Goal: Task Accomplishment & Management: Complete application form

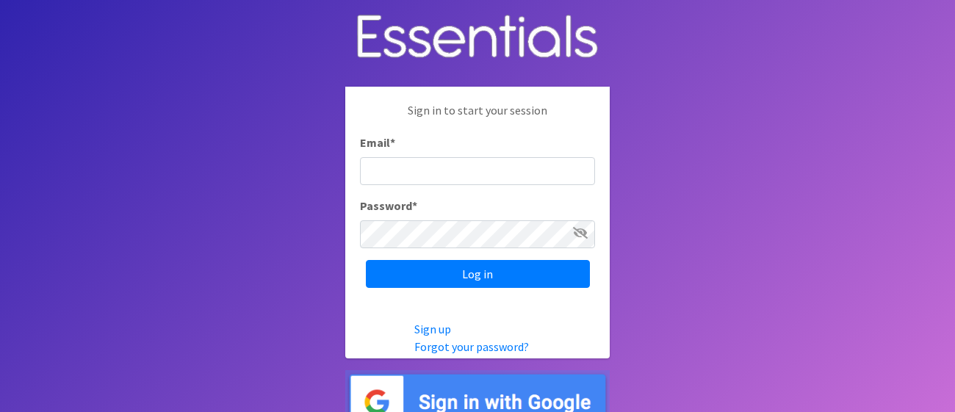
type input "[PERSON_NAME][EMAIL_ADDRESS][PERSON_NAME][DOMAIN_NAME]"
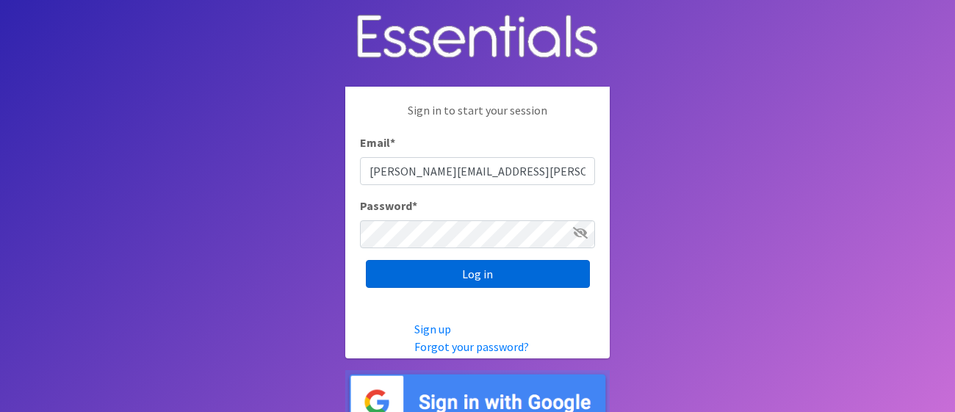
click at [462, 273] on input "Log in" at bounding box center [478, 274] width 224 height 28
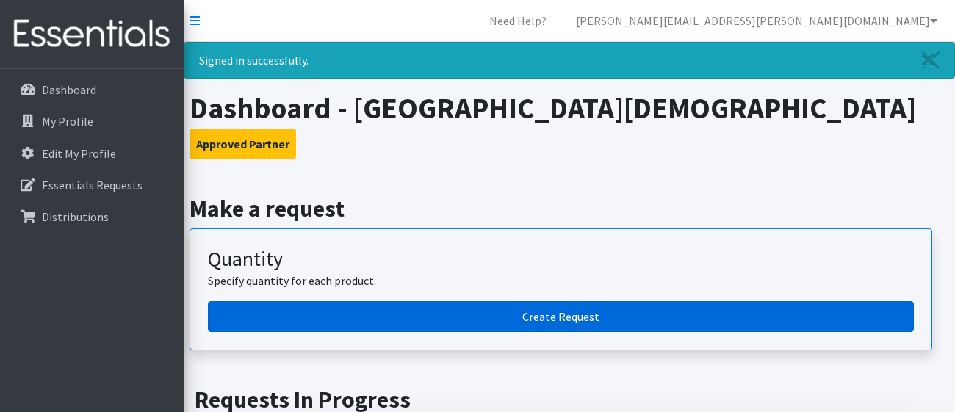
click at [590, 312] on link "Create Request" at bounding box center [561, 316] width 706 height 31
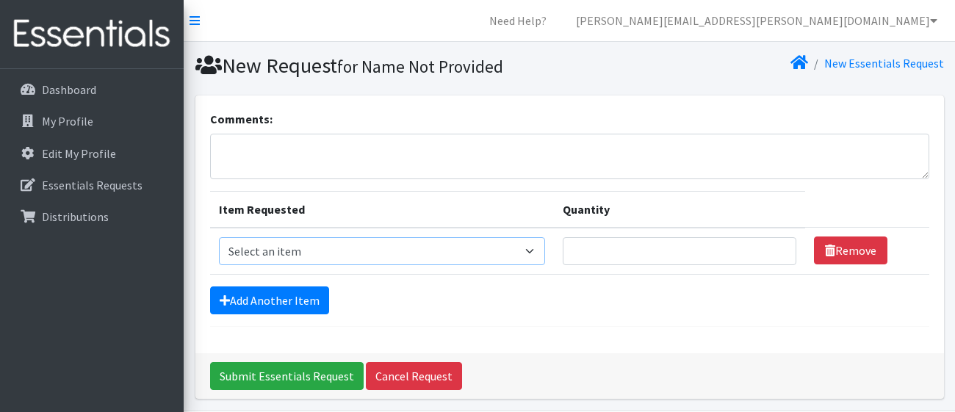
click at [516, 243] on select "Select an item Kids (Newborn) Kids (Size 1) Kids (Size 2) Kids (Size 3) Kids (S…" at bounding box center [382, 251] width 326 height 28
select select "13705"
click at [219, 237] on select "Select an item Kids (Newborn) Kids (Size 1) Kids (Size 2) Kids (Size 3) Kids (S…" at bounding box center [382, 251] width 326 height 28
click at [662, 252] on input "Quantity" at bounding box center [680, 251] width 234 height 28
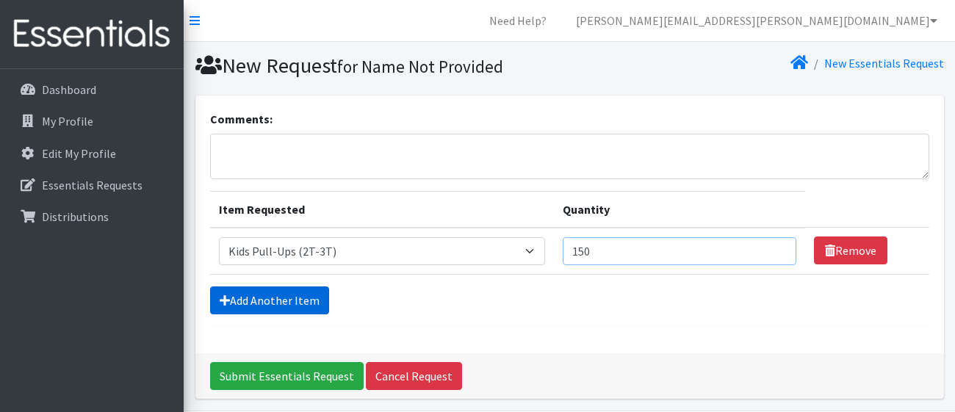
type input "150"
click at [283, 295] on link "Add Another Item" at bounding box center [269, 301] width 119 height 28
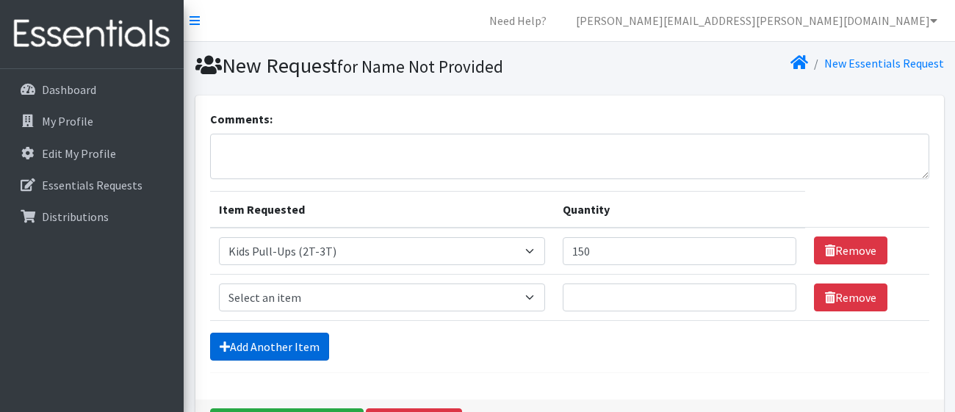
scroll to position [98, 0]
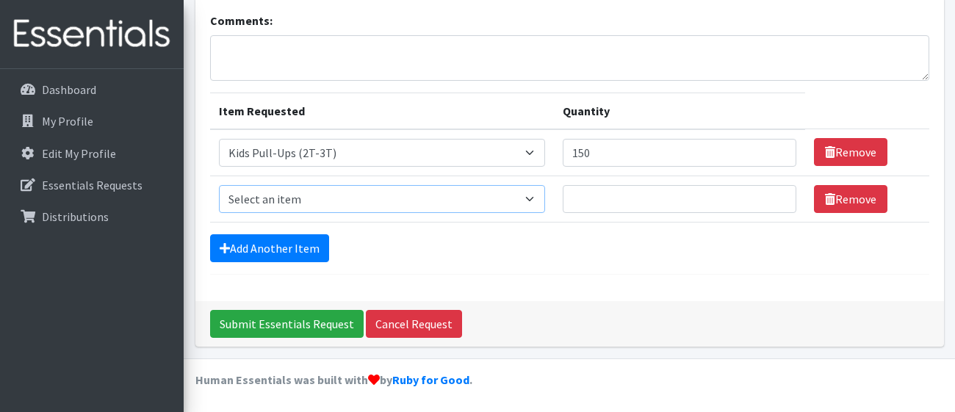
click at [356, 201] on select "Select an item Kids (Newborn) Kids (Size 1) Kids (Size 2) Kids (Size 3) Kids (S…" at bounding box center [382, 199] width 326 height 28
select select "13706"
click at [219, 185] on select "Select an item Kids (Newborn) Kids (Size 1) Kids (Size 2) Kids (Size 3) Kids (S…" at bounding box center [382, 199] width 326 height 28
click at [589, 192] on input "Quantity" at bounding box center [680, 199] width 234 height 28
type input "50"
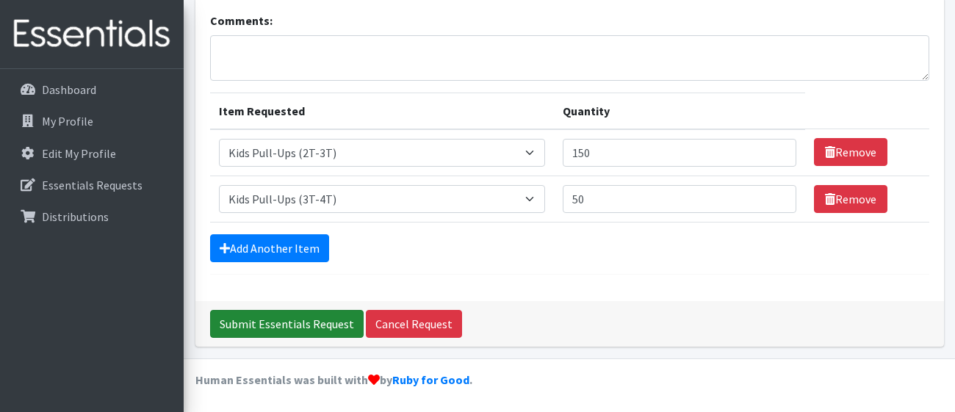
click at [288, 320] on input "Submit Essentials Request" at bounding box center [287, 324] width 154 height 28
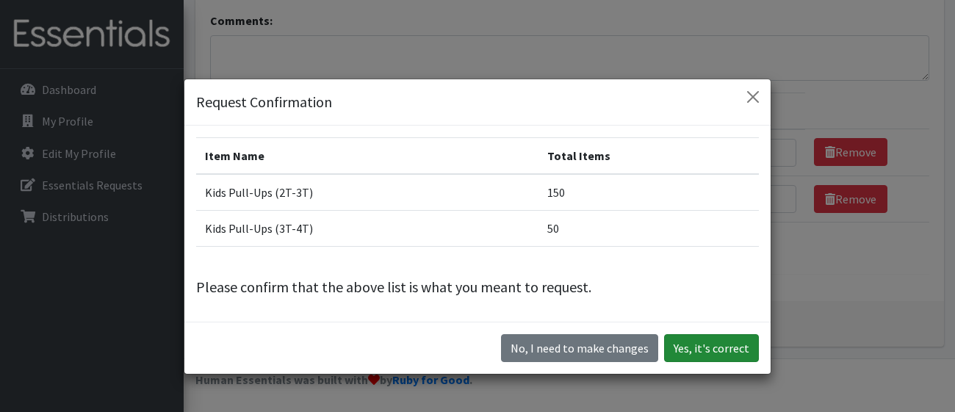
click at [705, 352] on button "Yes, it's correct" at bounding box center [711, 348] width 95 height 28
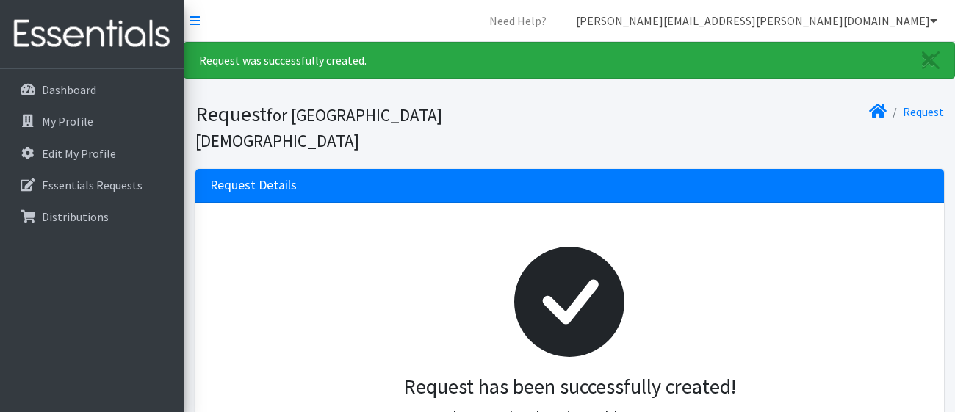
click at [934, 20] on icon at bounding box center [933, 21] width 7 height 12
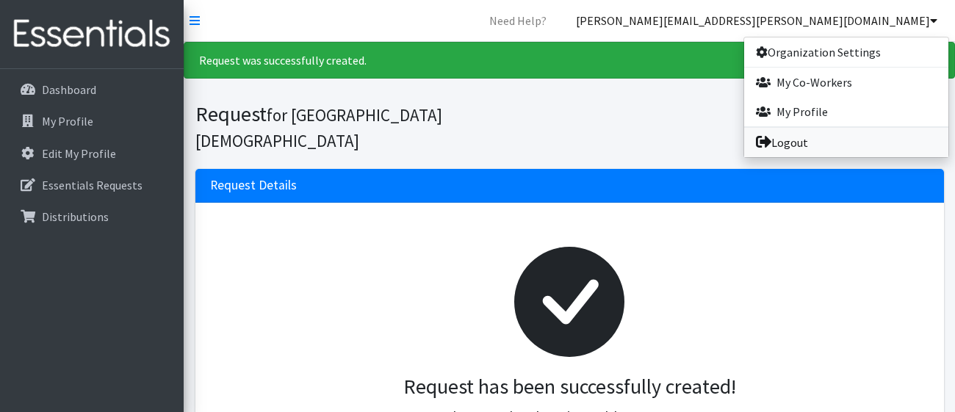
click at [800, 143] on link "Logout" at bounding box center [846, 142] width 204 height 29
